Goal: Information Seeking & Learning: Learn about a topic

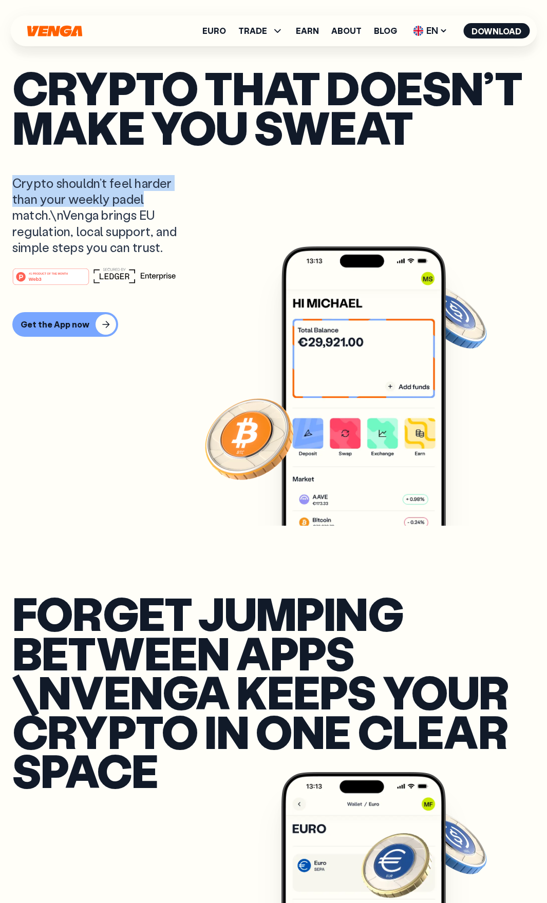
drag, startPoint x: 12, startPoint y: 185, endPoint x: 150, endPoint y: 199, distance: 138.8
drag, startPoint x: 64, startPoint y: 215, endPoint x: 52, endPoint y: 214, distance: 11.9
click at [52, 214] on p "Crypto shouldn’t feel harder than your weekly padel match.\nVenga brings EU reg…" at bounding box center [104, 215] width 185 height 80
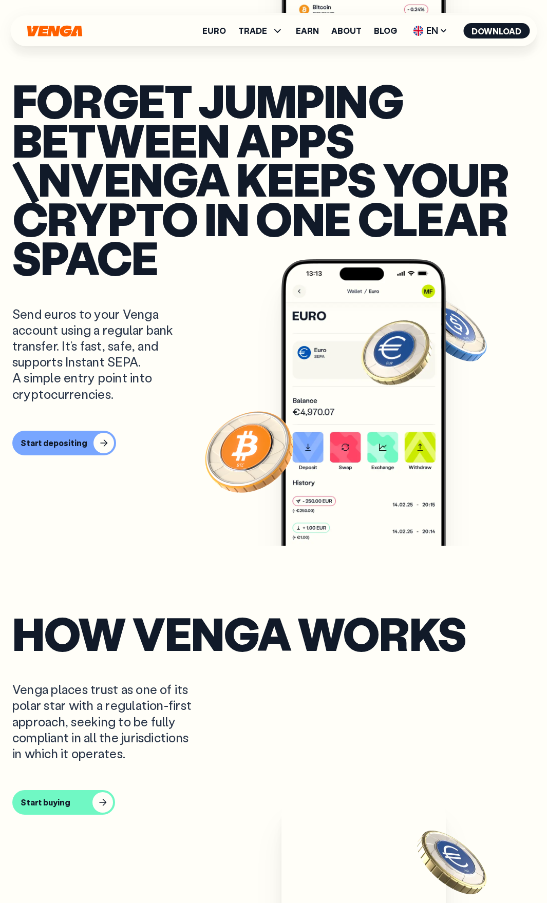
scroll to position [513, 0]
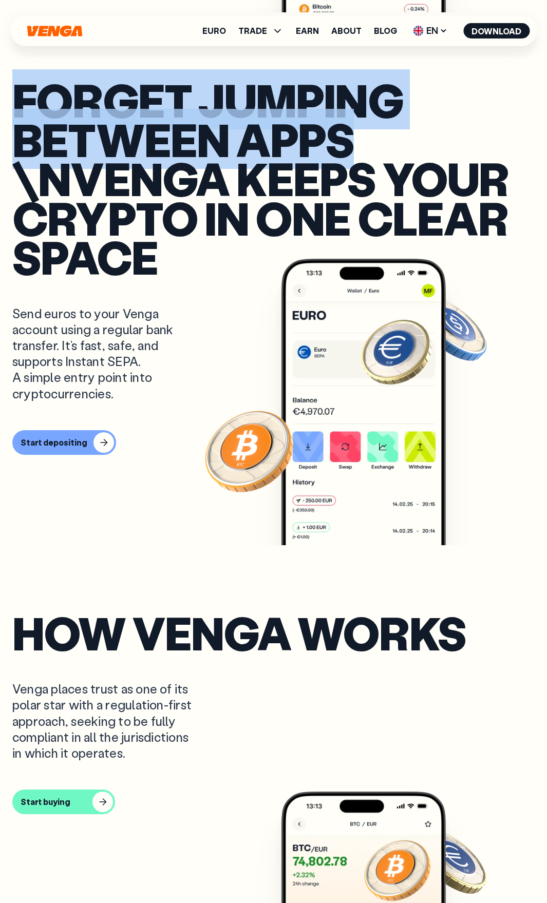
drag, startPoint x: 20, startPoint y: 95, endPoint x: 354, endPoint y: 131, distance: 336.2
click at [354, 131] on h1 "Forget jumping between apps \nVenga keeps your crypto in one clear space" at bounding box center [273, 178] width 522 height 197
copy h1 "Forget jumping between apps"
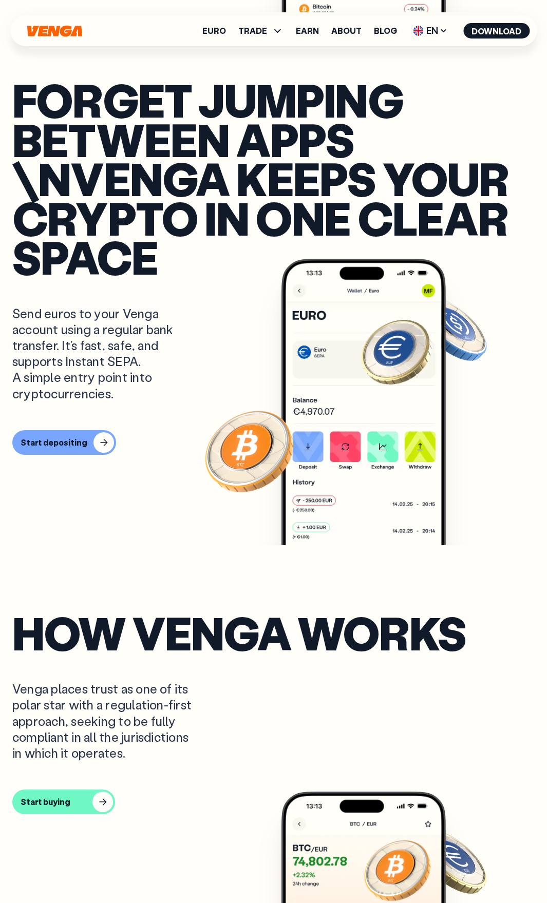
click at [306, 164] on h1 "Forget jumping between apps \nVenga keeps your crypto in one clear space" at bounding box center [273, 178] width 522 height 197
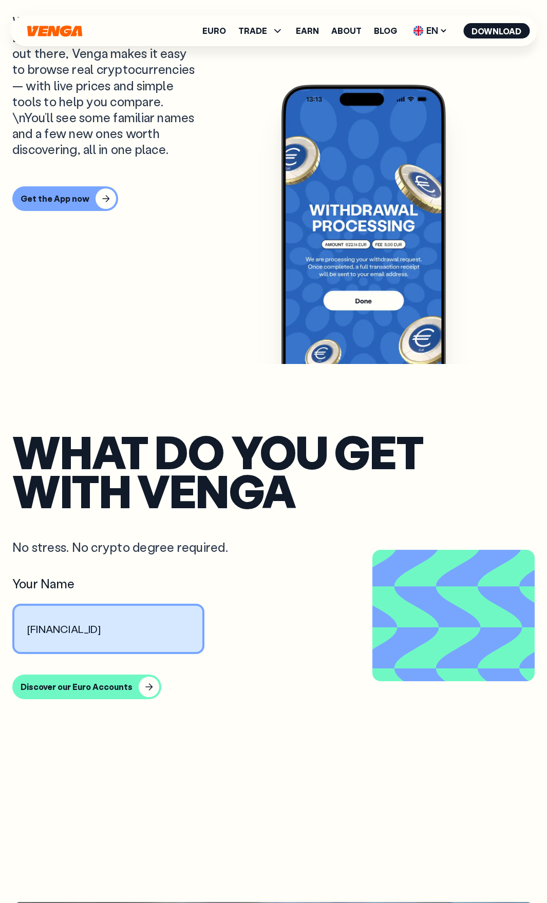
scroll to position [1746, 0]
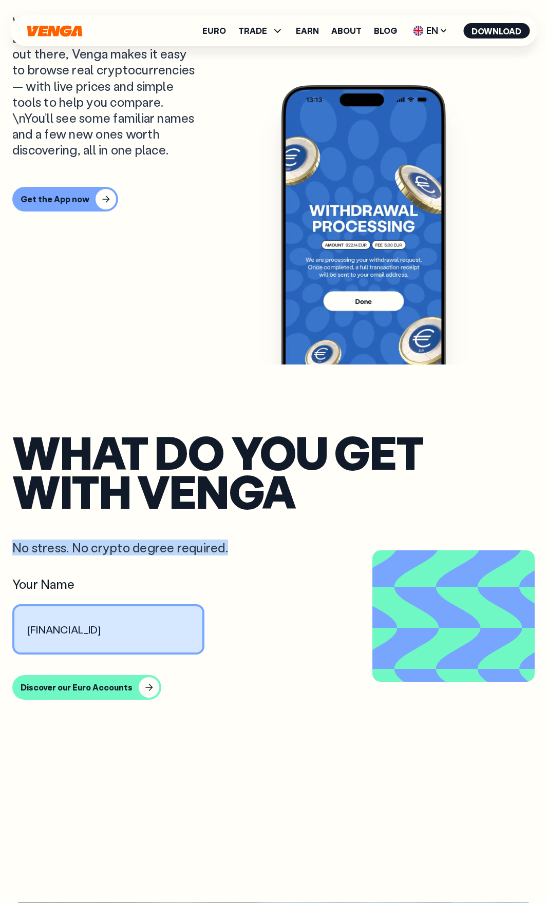
drag, startPoint x: 8, startPoint y: 553, endPoint x: 233, endPoint y: 549, distance: 225.4
copy p "No stress. No crypto degree required."
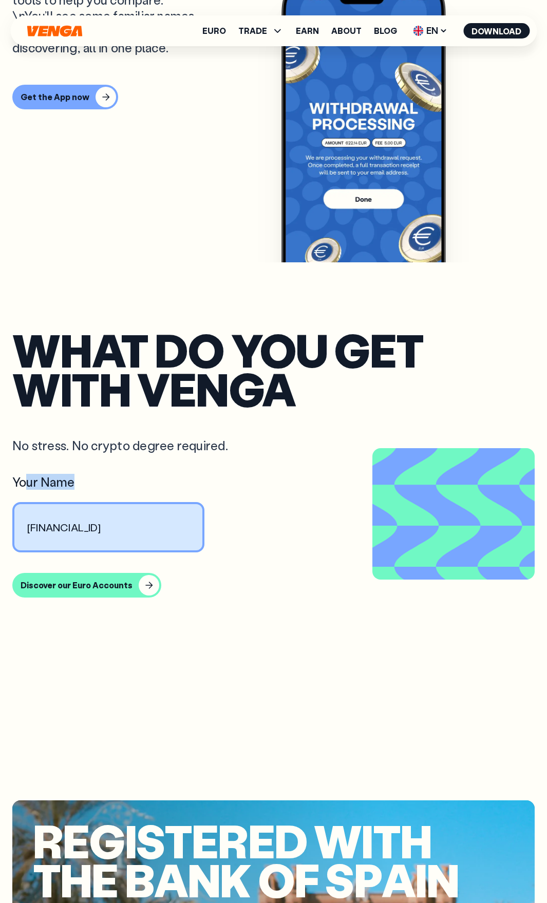
scroll to position [1848, 0]
drag, startPoint x: 85, startPoint y: 488, endPoint x: 9, endPoint y: 481, distance: 76.8
copy div "Your Name"
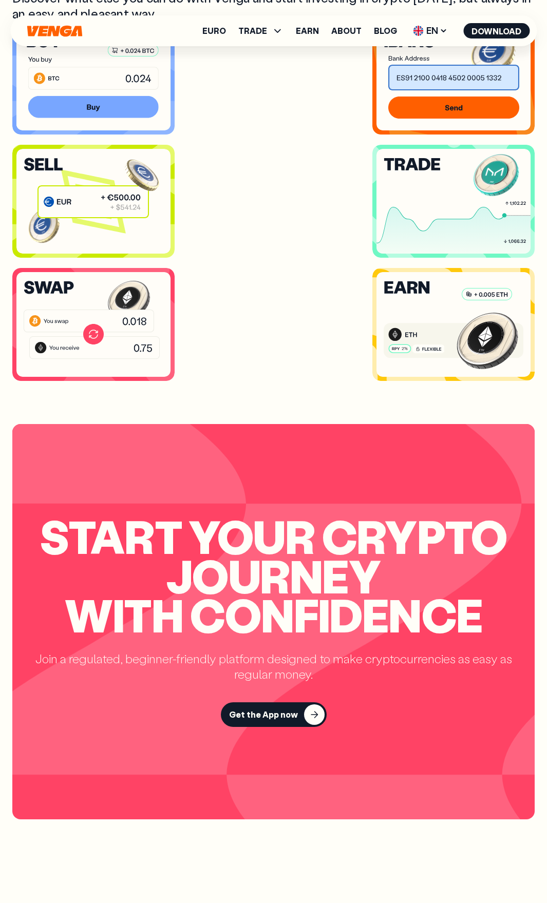
scroll to position [3388, 0]
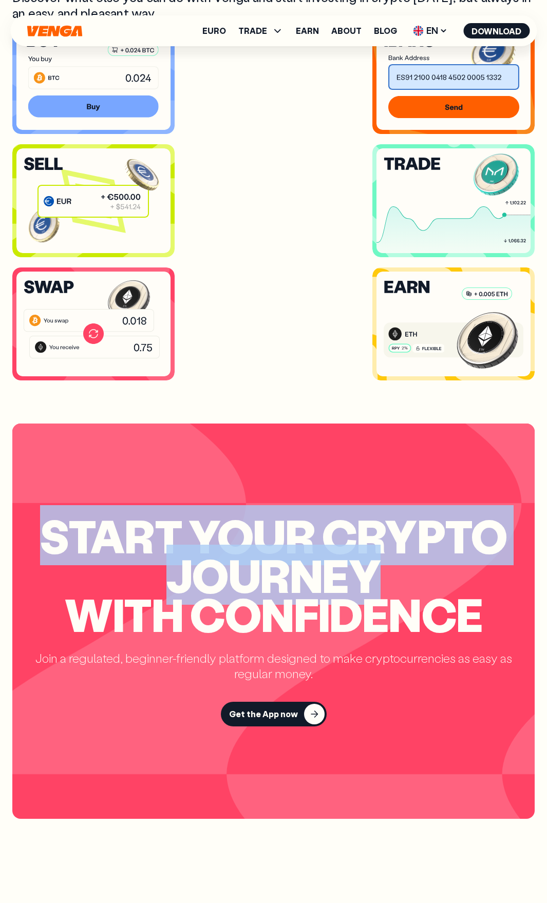
drag, startPoint x: 46, startPoint y: 528, endPoint x: 405, endPoint y: 570, distance: 361.9
click at [405, 570] on h2 "Start your crypto journey with confidence" at bounding box center [273, 575] width 522 height 118
copy h2 "Start your crypto journey"
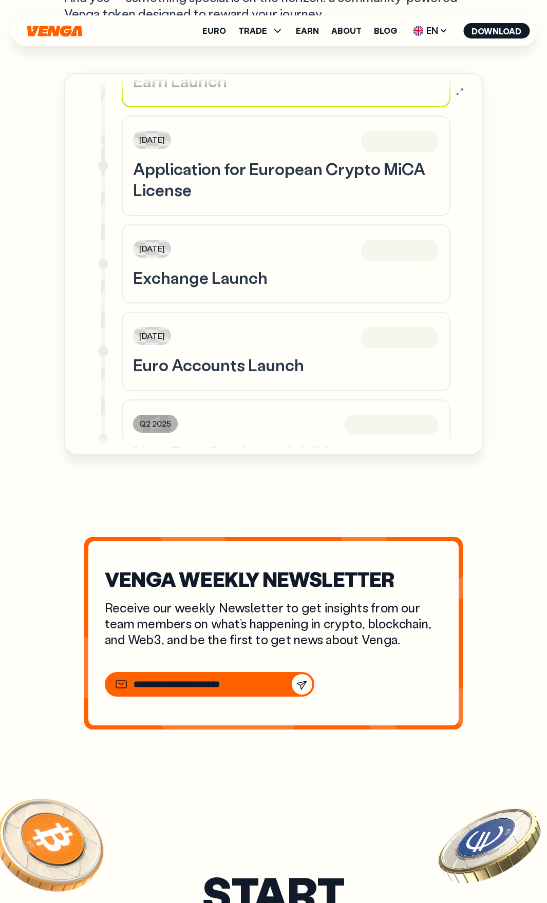
scroll to position [4415, 0]
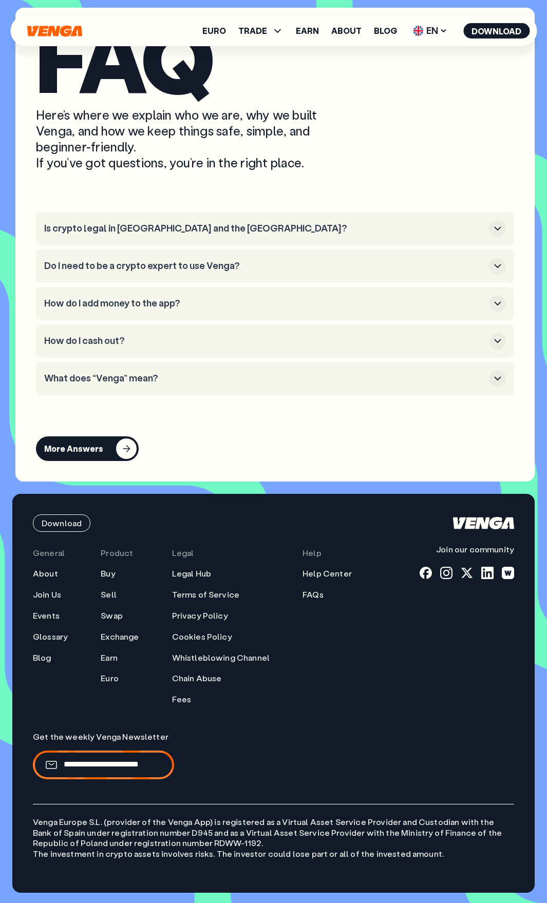
click at [186, 218] on li "Is crypto legal in [GEOGRAPHIC_DATA] and the [GEOGRAPHIC_DATA]?" at bounding box center [275, 228] width 478 height 33
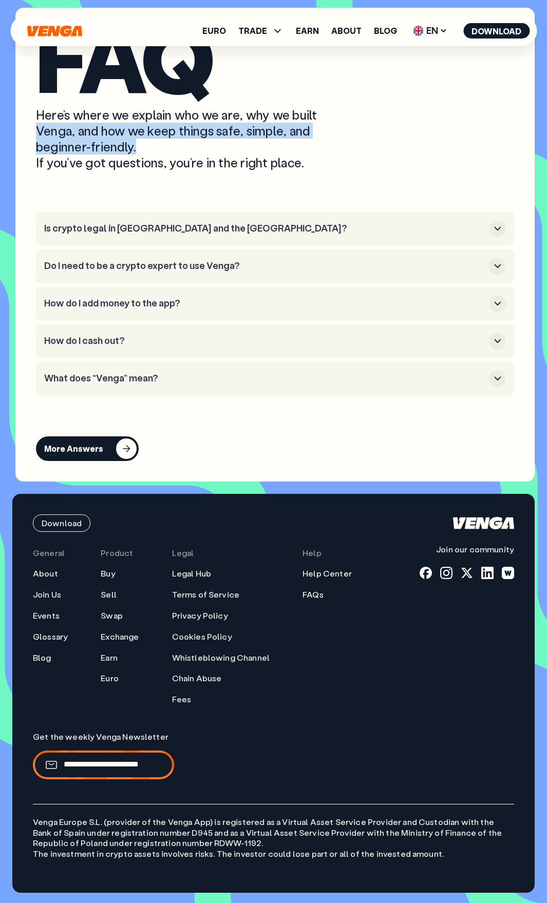
drag, startPoint x: 141, startPoint y: 142, endPoint x: 15, endPoint y: 129, distance: 126.4
click at [15, 129] on div "FAQ Here’s where we explain who we are, why we built Venga, and how we keep thi…" at bounding box center [274, 245] width 519 height 474
copy p "Venga, and how we keep things safe, simple, and beginner-friendly."
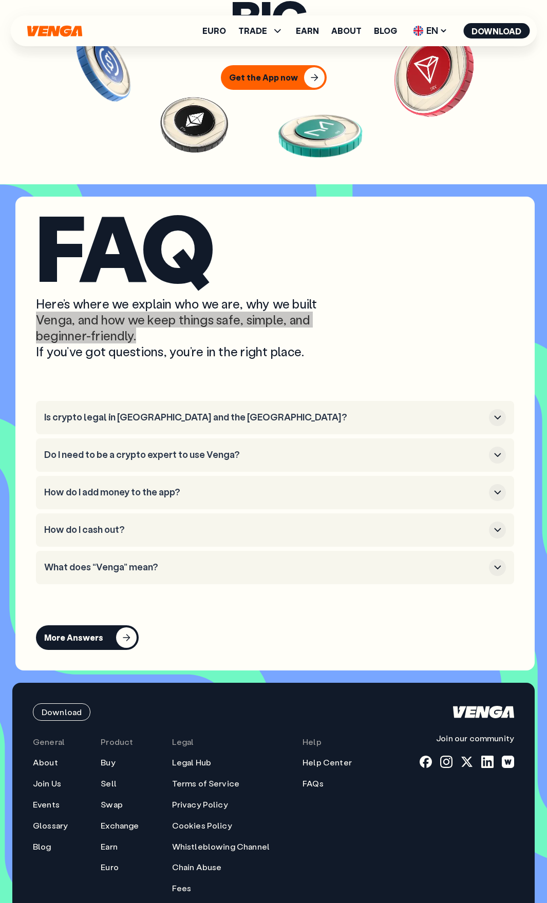
scroll to position [5369, 0]
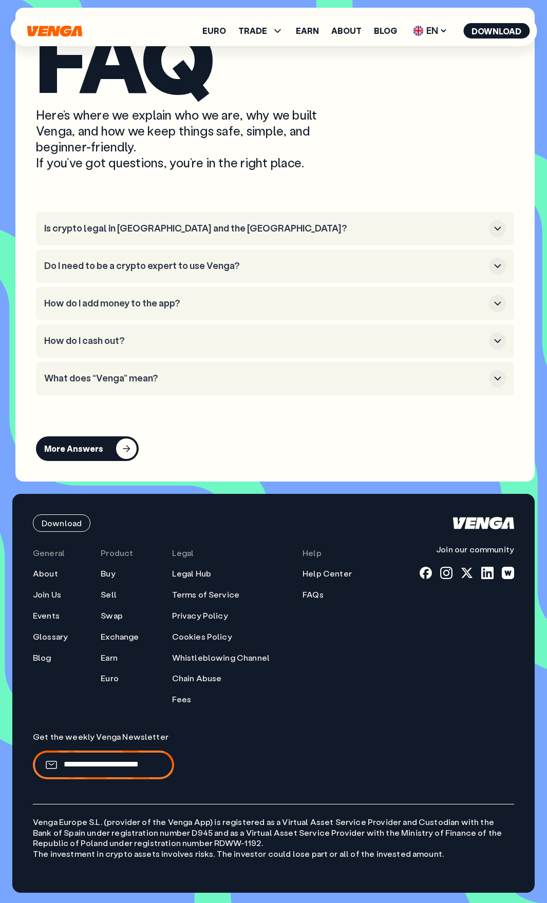
click at [169, 217] on li "Is crypto legal in [GEOGRAPHIC_DATA] and the [GEOGRAPHIC_DATA]?" at bounding box center [275, 228] width 478 height 33
click at [170, 232] on h3 "Is crypto legal in [GEOGRAPHIC_DATA] and the [GEOGRAPHIC_DATA]?" at bounding box center [264, 228] width 440 height 11
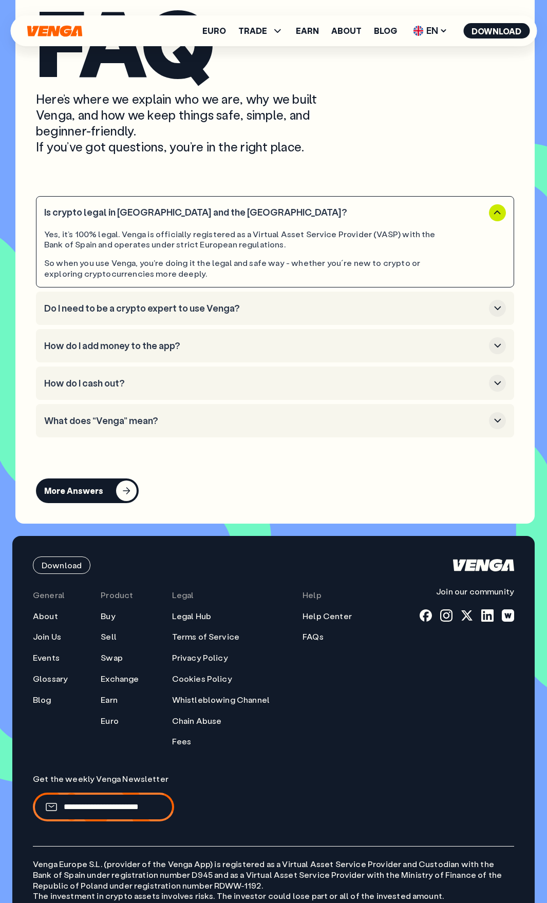
click at [243, 325] on li "Do I need to be a crypto expert to use Venga?" at bounding box center [275, 308] width 478 height 33
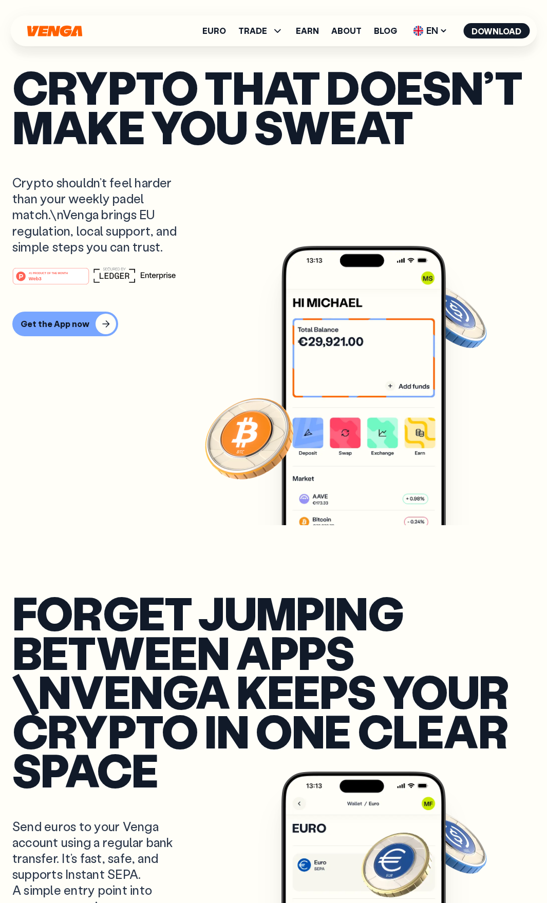
scroll to position [0, 0]
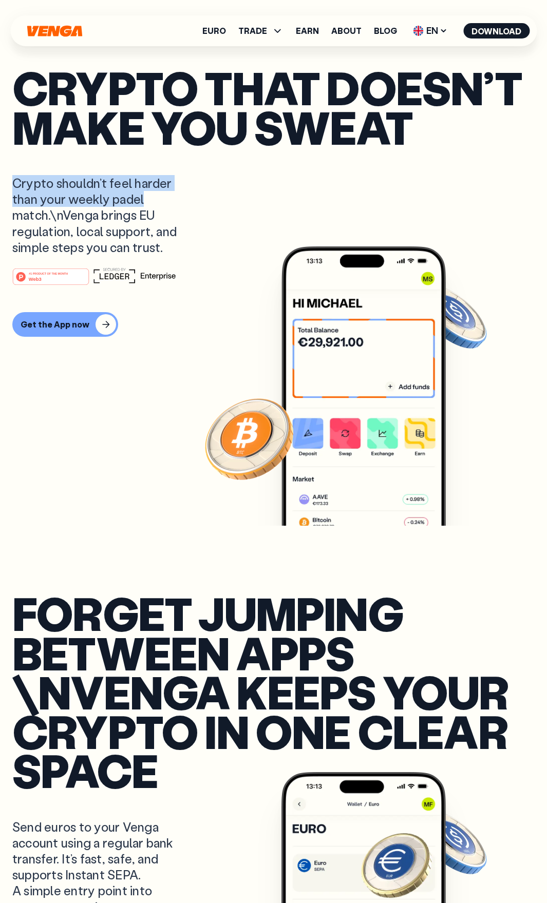
drag, startPoint x: 15, startPoint y: 175, endPoint x: 151, endPoint y: 203, distance: 138.3
click at [151, 203] on p "Crypto shouldn’t feel harder than your weekly padel match.\nVenga brings EU reg…" at bounding box center [104, 215] width 185 height 80
copy p "Crypto shouldn’t feel harder than your weekly padel"
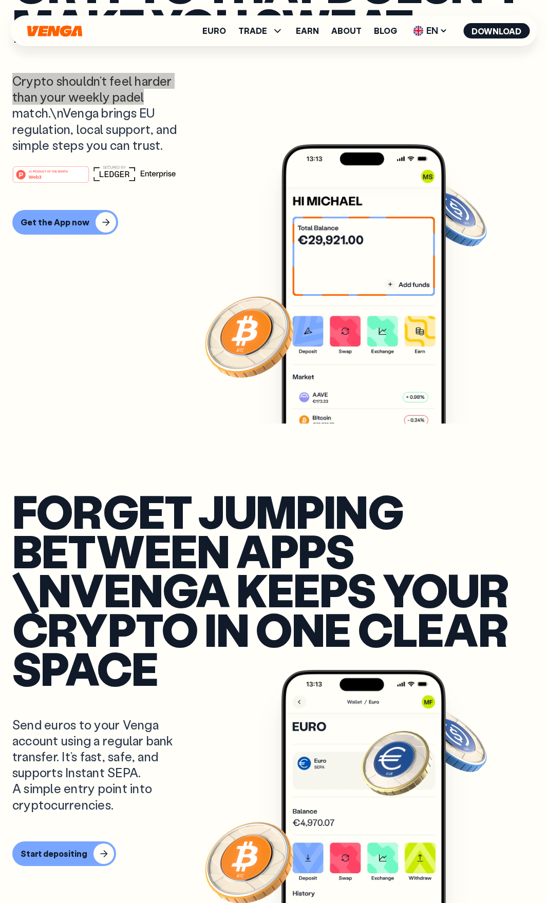
scroll to position [103, 0]
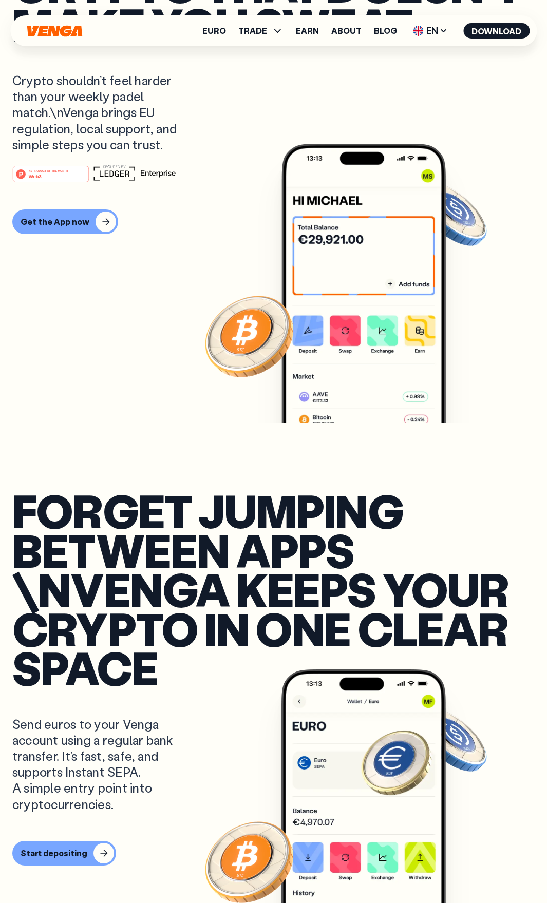
click at [217, 141] on div "Crypto that doesn’t make you sweat Crypto shouldn’t feel harder than your weekl…" at bounding box center [273, 160] width 522 height 526
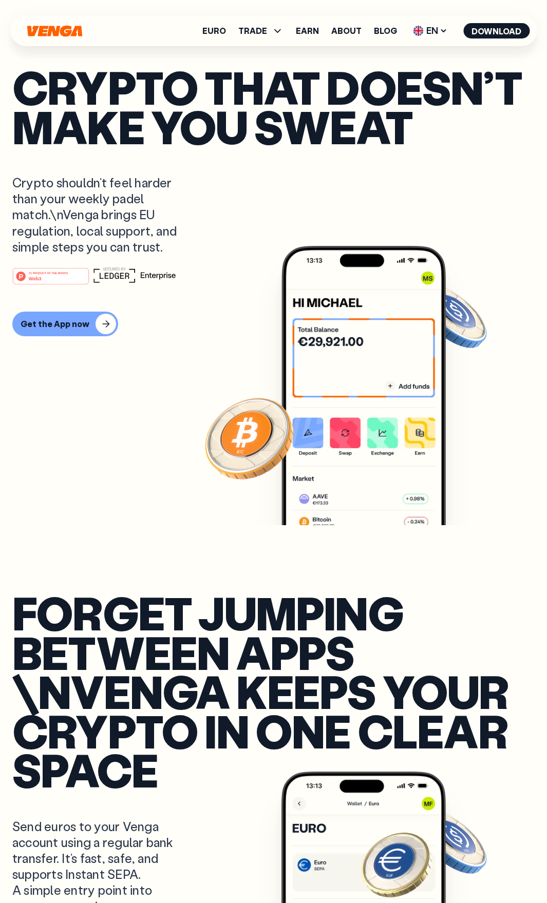
scroll to position [0, 0]
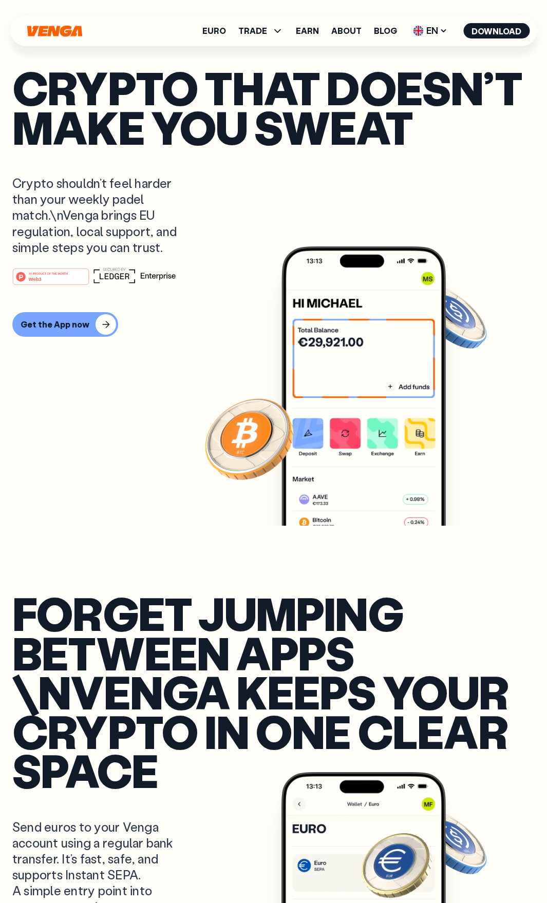
click at [199, 193] on div "Crypto that doesn’t make you sweat Crypto shouldn’t feel harder than your weekl…" at bounding box center [273, 263] width 522 height 526
drag, startPoint x: 18, startPoint y: 179, endPoint x: 128, endPoint y: 197, distance: 111.2
click at [128, 197] on p "Crypto shouldn’t feel harder than your weekly padel match.\nVenga brings EU reg…" at bounding box center [104, 215] width 185 height 80
click at [28, 200] on p "Crypto shouldn’t feel harder than your weekly padel match.\nVenga brings EU reg…" at bounding box center [104, 215] width 185 height 80
drag, startPoint x: 13, startPoint y: 182, endPoint x: 49, endPoint y: 215, distance: 48.3
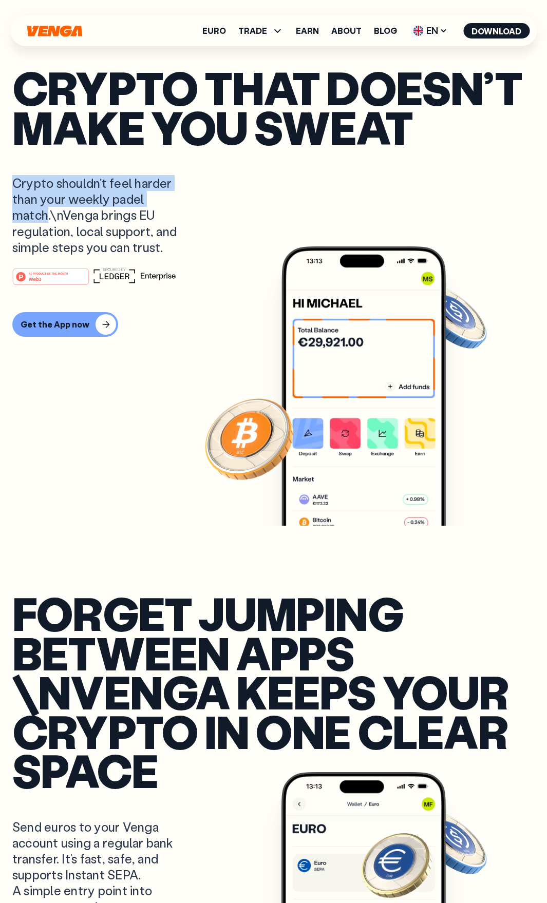
click at [49, 215] on p "Crypto shouldn’t feel harder than your weekly padel match.\nVenga brings EU reg…" at bounding box center [104, 215] width 185 height 80
copy p "Crypto shouldn’t feel harder than your weekly padel match"
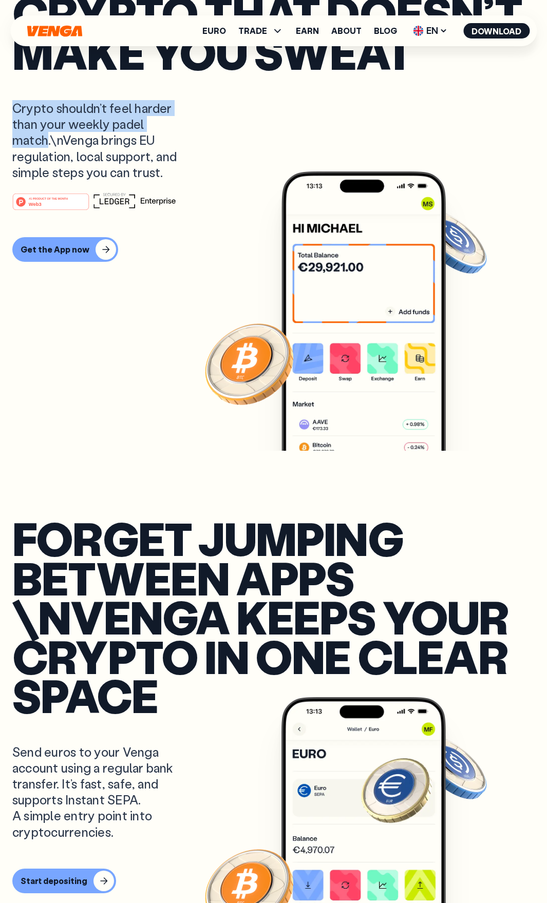
drag, startPoint x: 207, startPoint y: 923, endPoint x: 255, endPoint y: 892, distance: 57.3
